Goal: Navigation & Orientation: Find specific page/section

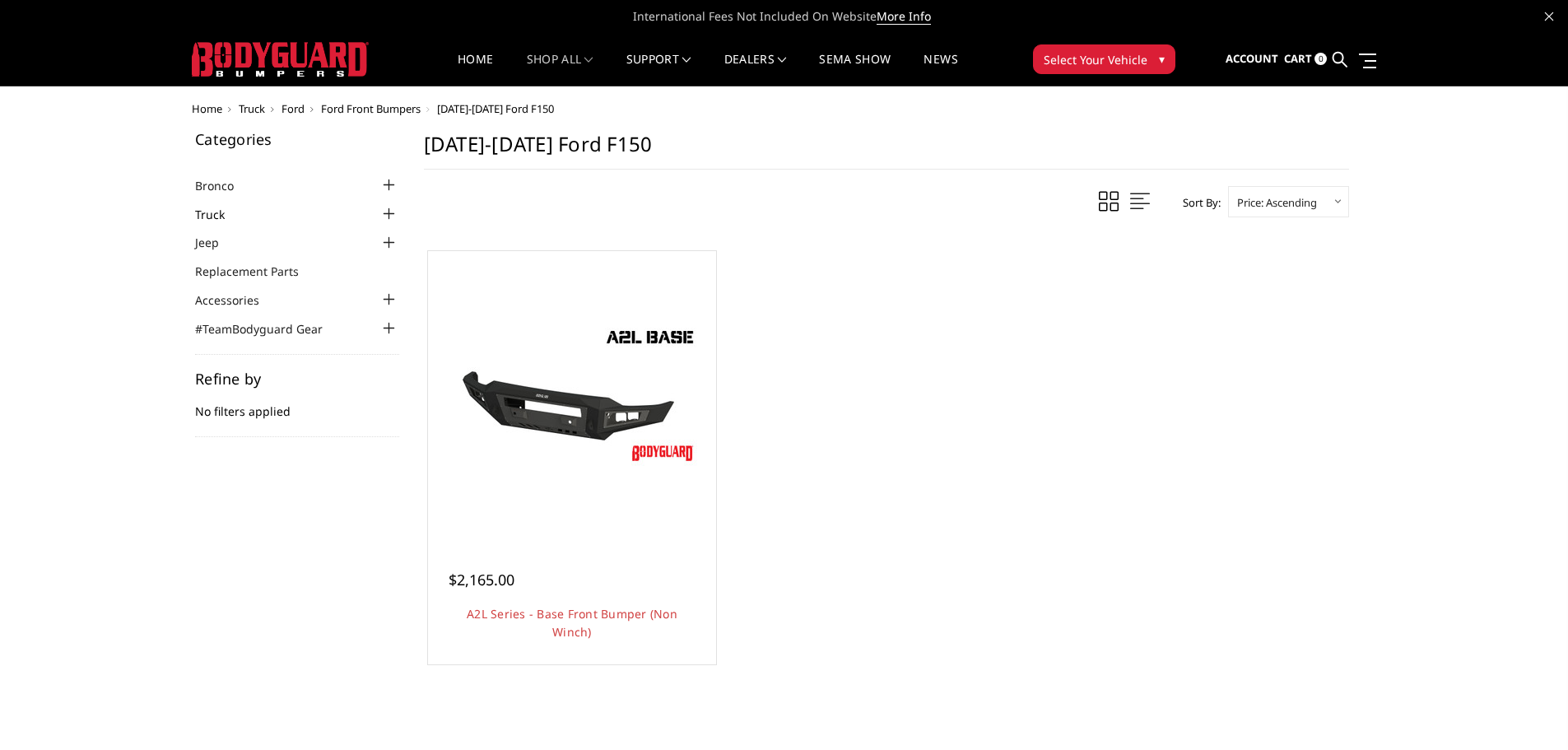
click at [214, 210] on link "Truck" at bounding box center [220, 215] width 50 height 17
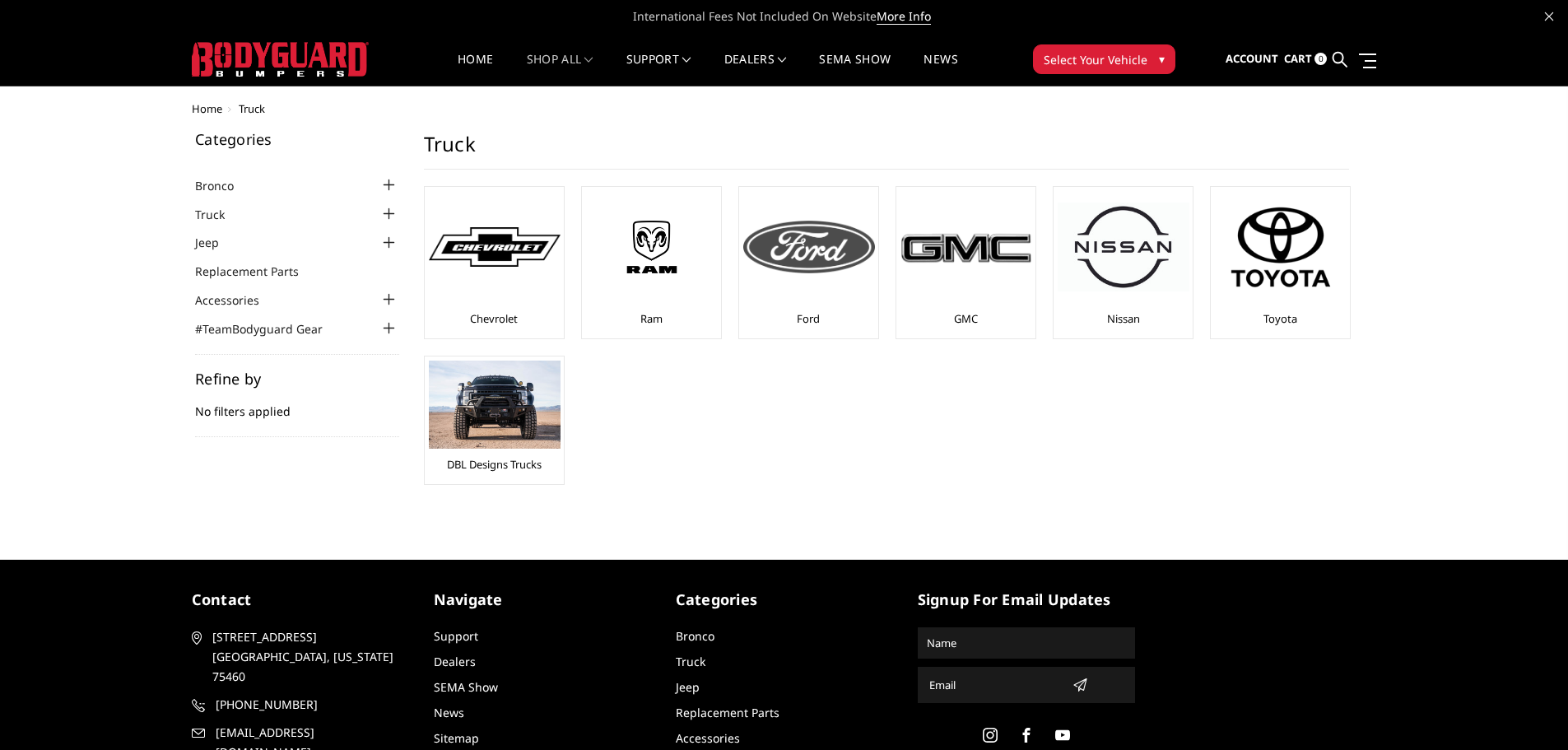
click at [779, 282] on div at bounding box center [808, 246] width 131 height 112
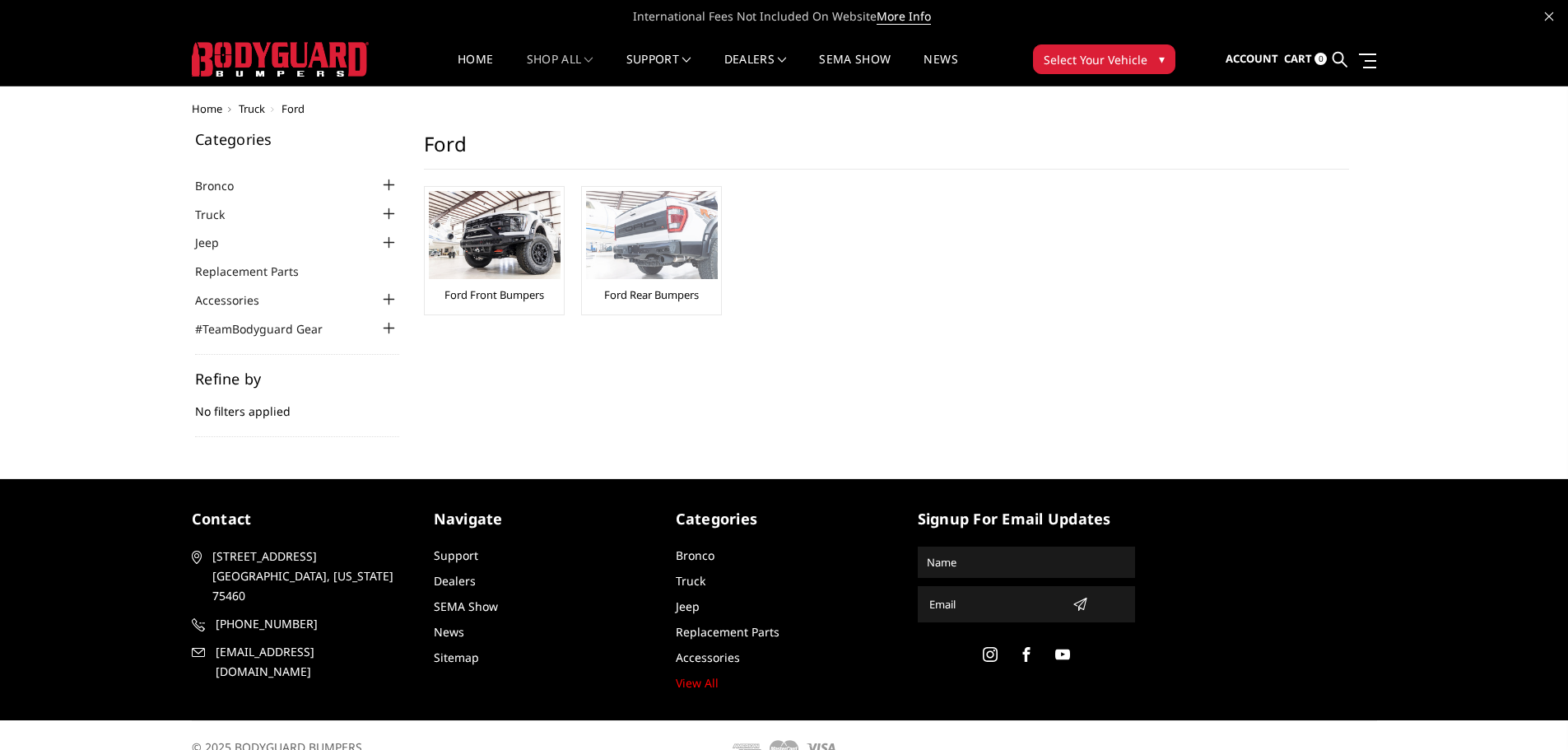
click at [682, 265] on img at bounding box center [651, 235] width 131 height 88
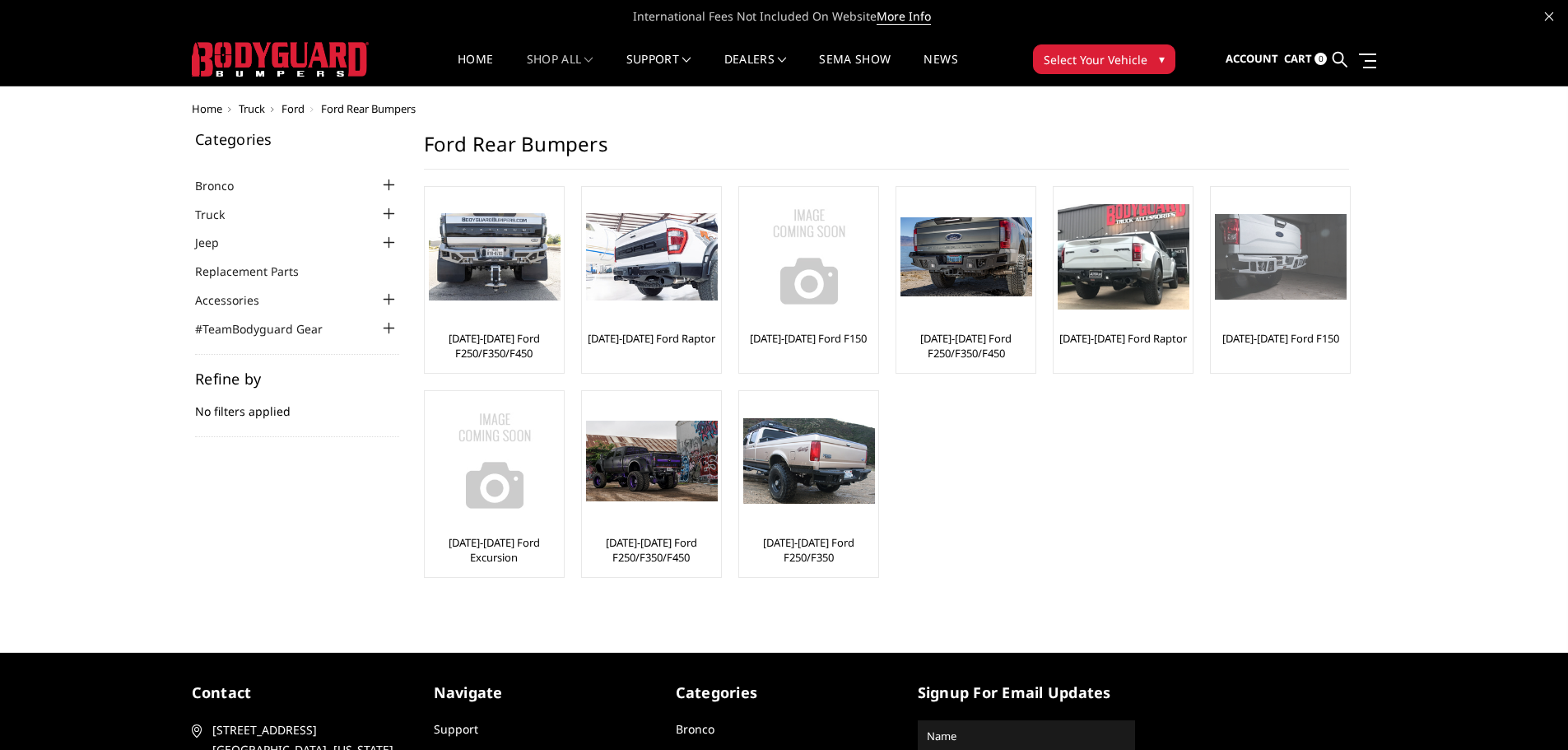
click at [1261, 304] on div at bounding box center [1280, 256] width 131 height 131
